Goal: Information Seeking & Learning: Find specific fact

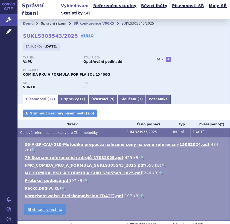
click at [57, 23] on link "Správní řízení" at bounding box center [54, 24] width 26 height 4
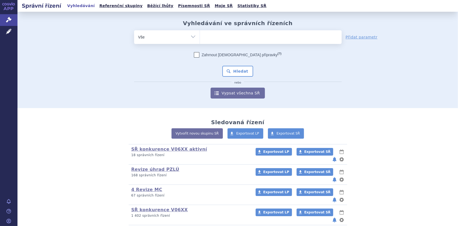
click at [149, 224] on link "Nutricia/[PERSON_NAME] SŘ všechna" at bounding box center [178, 229] width 95 height 5
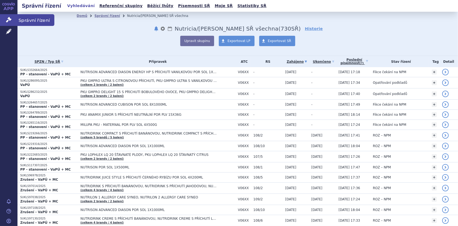
click at [10, 18] on icon at bounding box center [8, 19] width 5 height 5
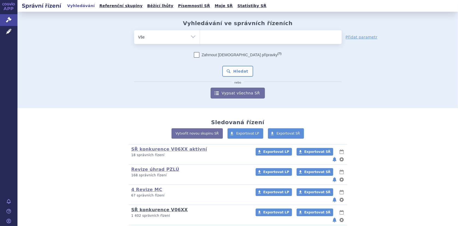
click at [156, 207] on link "SŘ konkurence V06XX" at bounding box center [159, 209] width 57 height 5
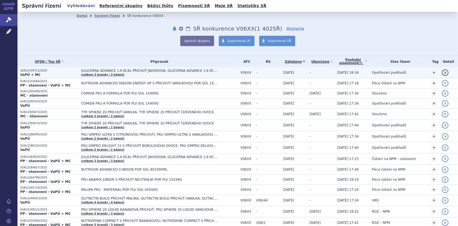
click at [120, 71] on span "GLUCERNA ADVANCE 1,6 KCAL PŘÍCHUŤ JAHODOVÁ, GLUCERNA ADVANCE 1,6 KCAL PŘÍCHUŤ K…" at bounding box center [149, 71] width 137 height 4
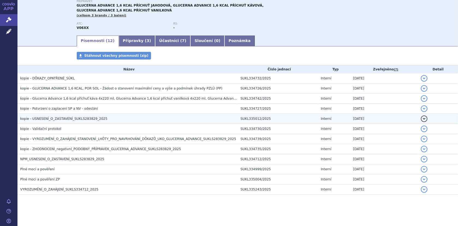
scroll to position [63, 0]
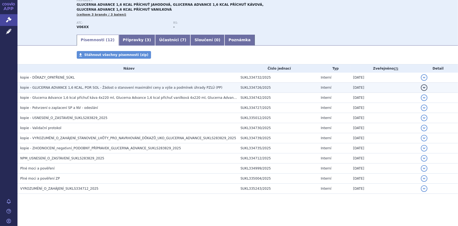
click at [37, 85] on h3 "kopie - GLUCERNA ADVANCE 1,6 KCAL, POR SOL - Žádost o stanovení maximální ceny …" at bounding box center [129, 87] width 218 height 5
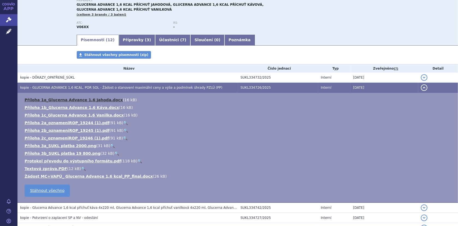
click at [59, 101] on link "Příloha 1a_Glucerna Advance 1,6 Jahoda.docx" at bounding box center [74, 100] width 98 height 4
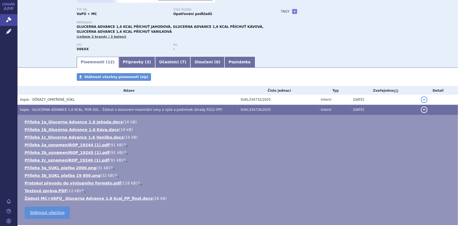
scroll to position [0, 0]
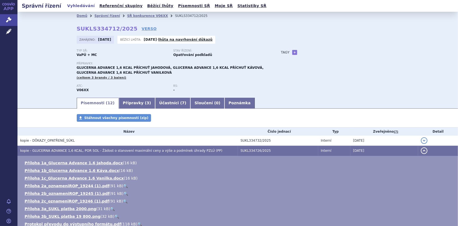
drag, startPoint x: 261, startPoint y: 79, endPoint x: 269, endPoint y: 79, distance: 7.4
click at [261, 79] on div "Přípravky: GLUCERNA ADVANCE 1,6 KCAL PŘÍCHUŤ JAHODOVÁ, GLUCERNA ADVANCE 1,6 KCA…" at bounding box center [173, 71] width 193 height 18
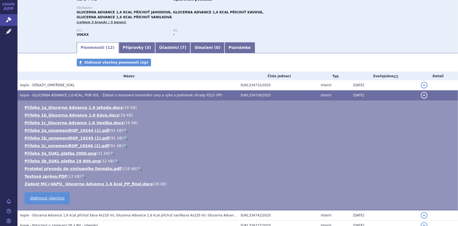
scroll to position [55, 0]
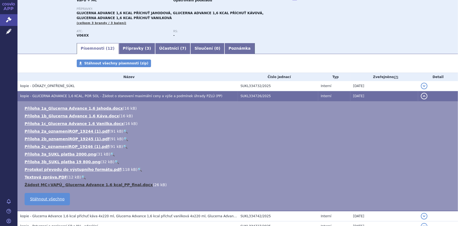
click at [66, 185] on link "Žádost MC+VAPÚ_ Glucerna Advance 1,6 kcal_PP_final.docx" at bounding box center [89, 185] width 128 height 4
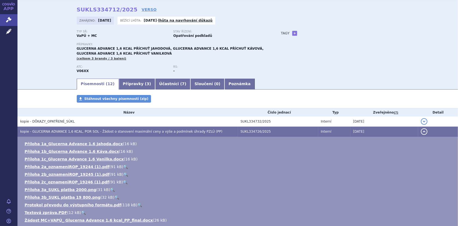
scroll to position [0, 0]
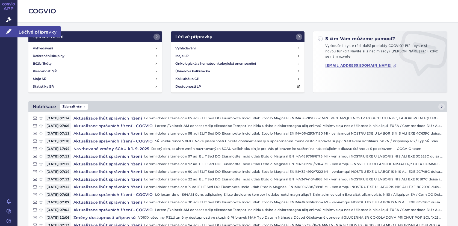
click at [5, 32] on link "Léčivé přípravky" at bounding box center [8, 31] width 17 height 11
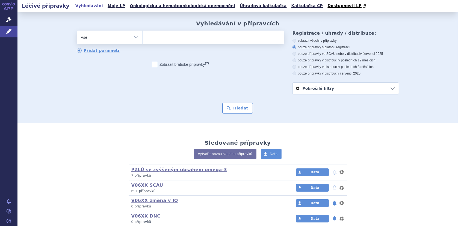
click at [153, 34] on ul at bounding box center [214, 36] width 142 height 11
click at [143, 34] on select at bounding box center [142, 37] width 0 height 14
paste input "Polymerní výživa speciální – diabetická"
type input "Polymerní výživa speciální – diabetická"
select select "Polymerní výživa speciální – diabetická"
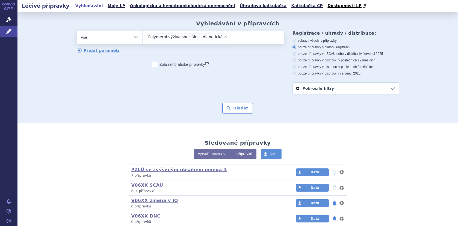
type input "Polymerní výživa speciální – diabetická"
select select
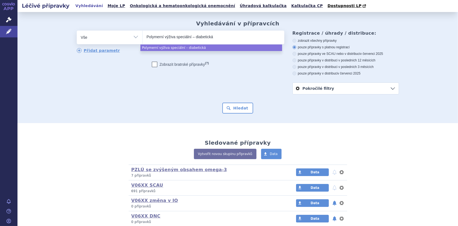
type input "Polymerní výživa speciální – diabetick"
type input "Polymerní výživa speciální – di"
type input "Polymerní výživa speciál"
type input "Polymerní výživa"
type input "Polymern"
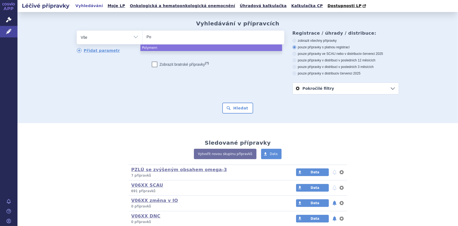
type input "P"
type input "Gl"
type input "Glu"
type input "Gluc"
type input "Gluce"
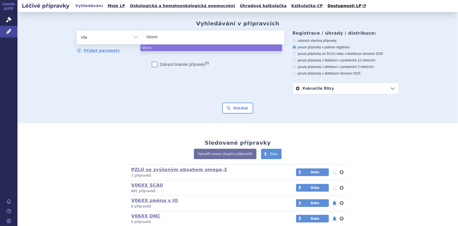
type input "Glucern"
type input "Glucerna"
type input "Glucerna A"
type input "Glucerna Ad"
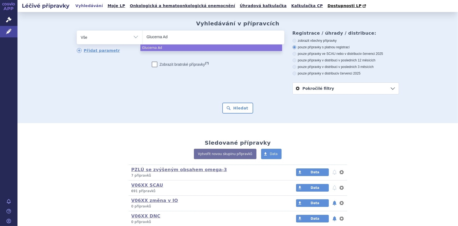
type input "Glucerna A"
type input "Glucerna Ad"
type input "Glucerna Adva"
type input "Glucerna Advanc"
type input "Glucerna Advance"
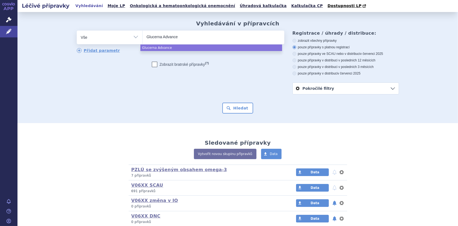
type input "Glucerna Advance"
type input "Glucerna Advance 1"
type input "Glucerna Advance 1,"
type input "Glucerna Advance 1,6"
select select "Glucerna Advance 1,6"
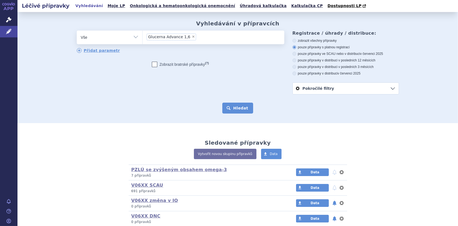
click at [235, 106] on button "Hledat" at bounding box center [237, 108] width 31 height 11
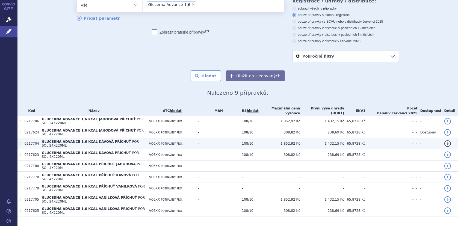
scroll to position [33, 0]
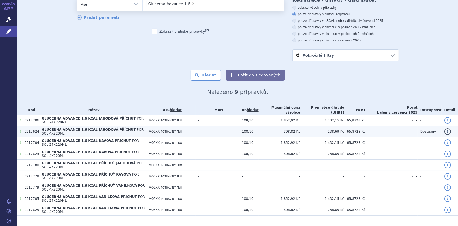
click at [77, 128] on span "GLUCERNA ADVANCE 1,6 KCAL JAHODOVÁ PŘÍCHUŤ" at bounding box center [89, 130] width 94 height 4
click at [72, 128] on span "GLUCERNA ADVANCE 1,6 KCAL JAHODOVÁ PŘÍCHUŤ" at bounding box center [89, 130] width 94 height 4
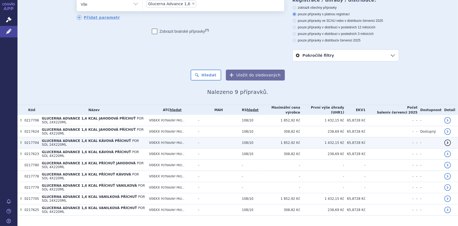
click at [32, 137] on td "0217704" at bounding box center [30, 142] width 17 height 11
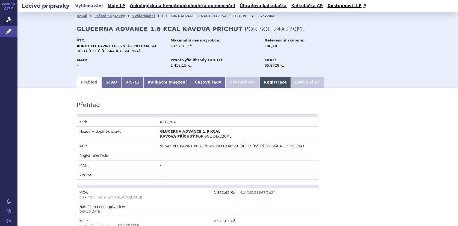
click at [260, 83] on link "Registrace" at bounding box center [275, 82] width 31 height 11
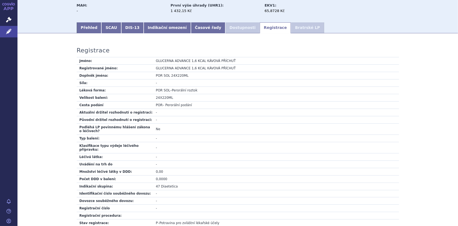
scroll to position [109, 0]
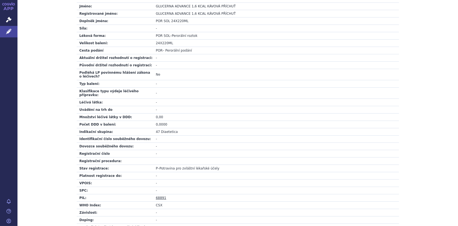
click at [157, 196] on link "68891" at bounding box center [161, 198] width 10 height 4
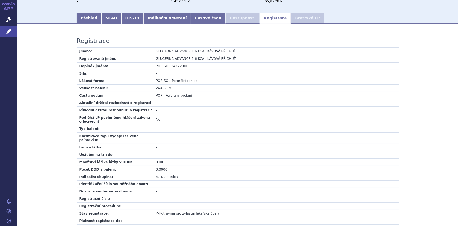
scroll to position [0, 0]
